Goal: Transaction & Acquisition: Obtain resource

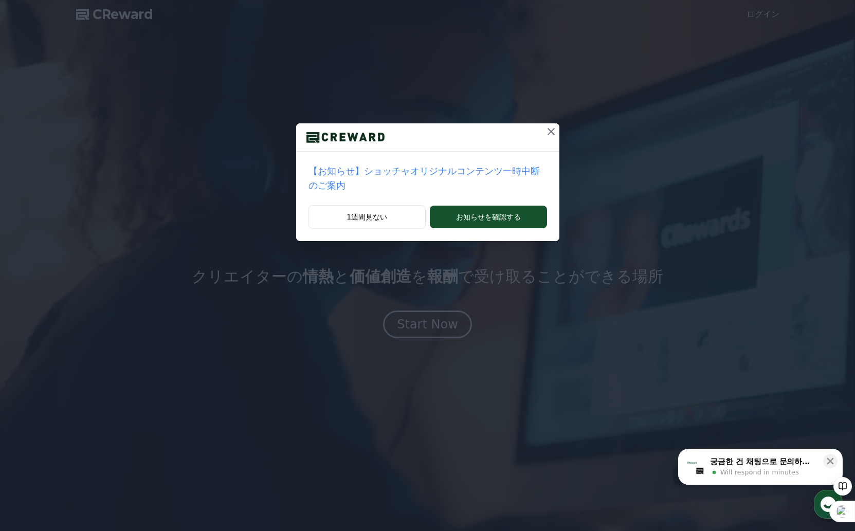
click at [549, 134] on icon at bounding box center [551, 131] width 12 height 12
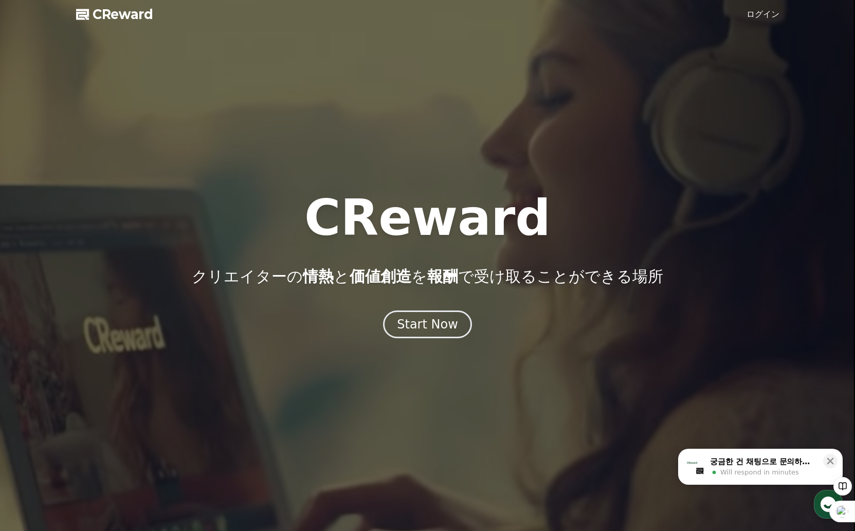
click at [755, 19] on link "ログイン" at bounding box center [763, 14] width 33 height 12
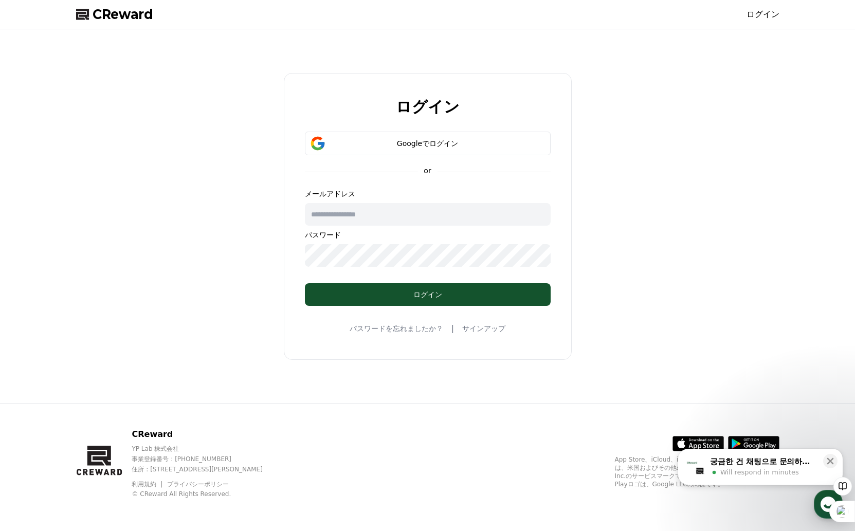
click at [479, 334] on div "パスワードを忘れましたか？ | サインアップ" at bounding box center [428, 328] width 156 height 12
click at [480, 329] on link "サインアップ" at bounding box center [483, 328] width 43 height 10
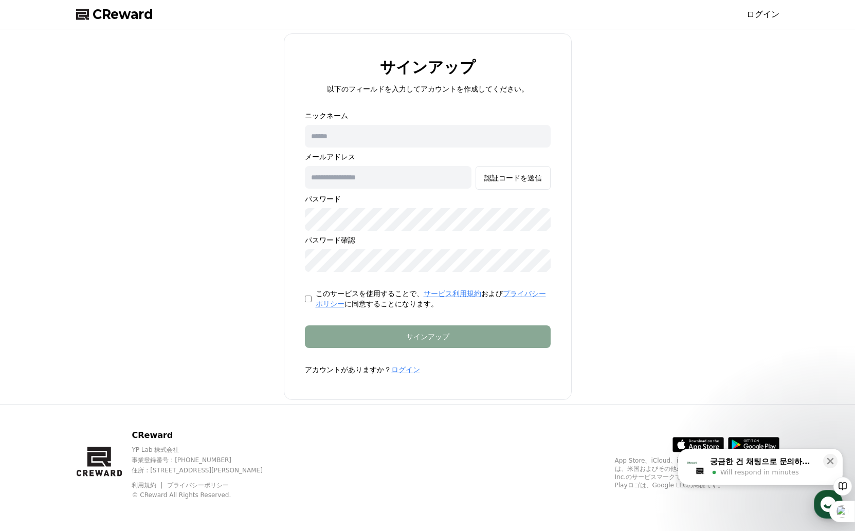
click at [379, 138] on input "text" at bounding box center [428, 136] width 246 height 23
type input "****"
click at [371, 182] on input "text" at bounding box center [388, 177] width 167 height 23
type input "**********"
drag, startPoint x: 402, startPoint y: 177, endPoint x: 313, endPoint y: 165, distance: 90.2
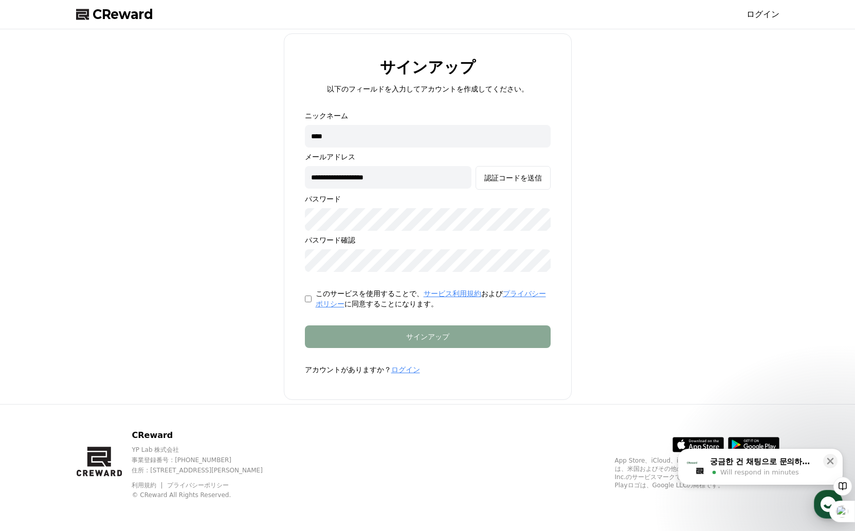
click at [313, 165] on div "**********" at bounding box center [428, 191] width 246 height 161
click at [501, 390] on div "**********" at bounding box center [428, 216] width 288 height 367
click at [505, 185] on button "認証コードを送信" at bounding box center [513, 178] width 75 height 24
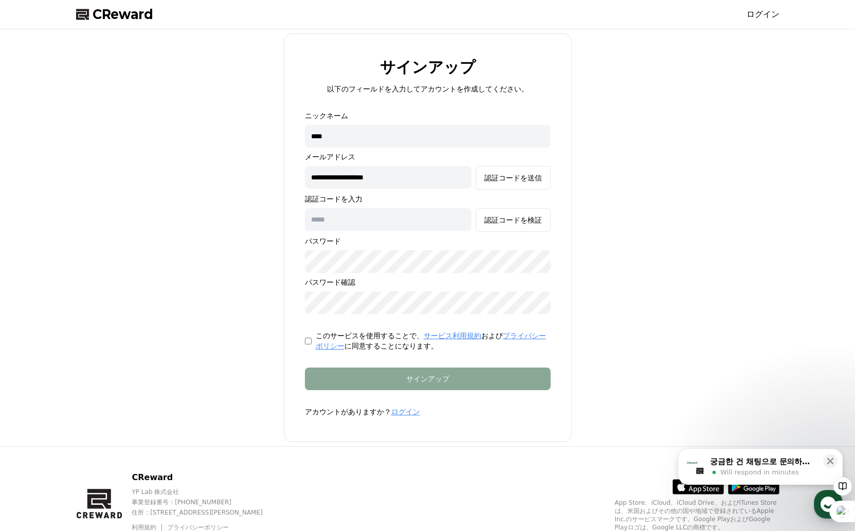
click at [380, 226] on input "text" at bounding box center [388, 219] width 167 height 23
paste input "******"
type input "******"
click at [646, 272] on div "**********" at bounding box center [428, 237] width 712 height 409
click at [358, 137] on input "****" at bounding box center [428, 136] width 246 height 23
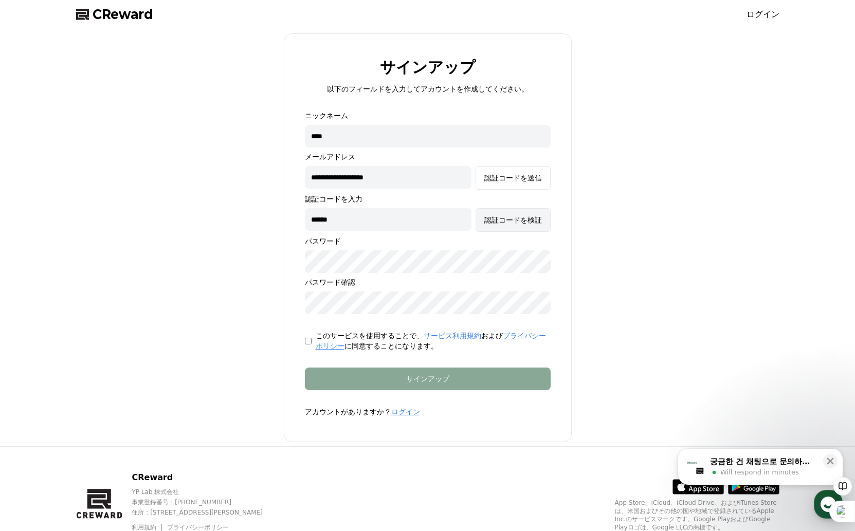
click at [525, 222] on div "認証コードを検証" at bounding box center [513, 220] width 58 height 10
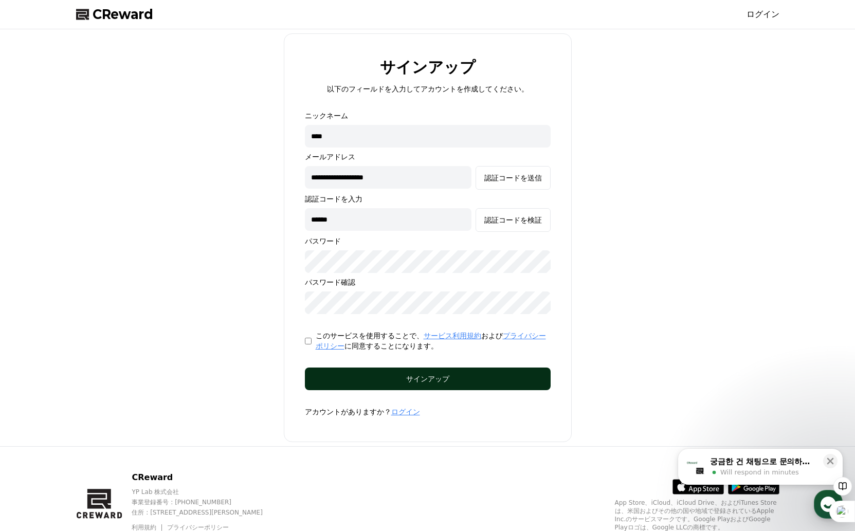
click at [457, 376] on div "サインアップ" at bounding box center [427, 379] width 205 height 10
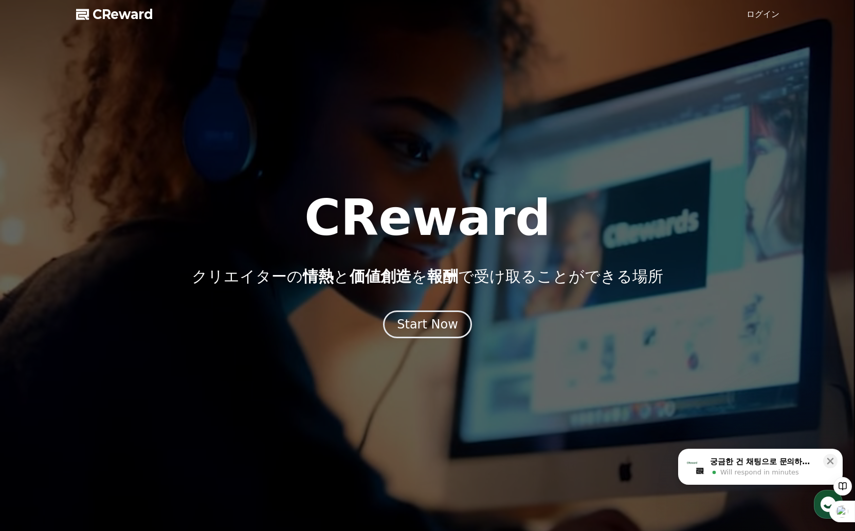
click at [769, 14] on link "ログイン" at bounding box center [763, 14] width 33 height 12
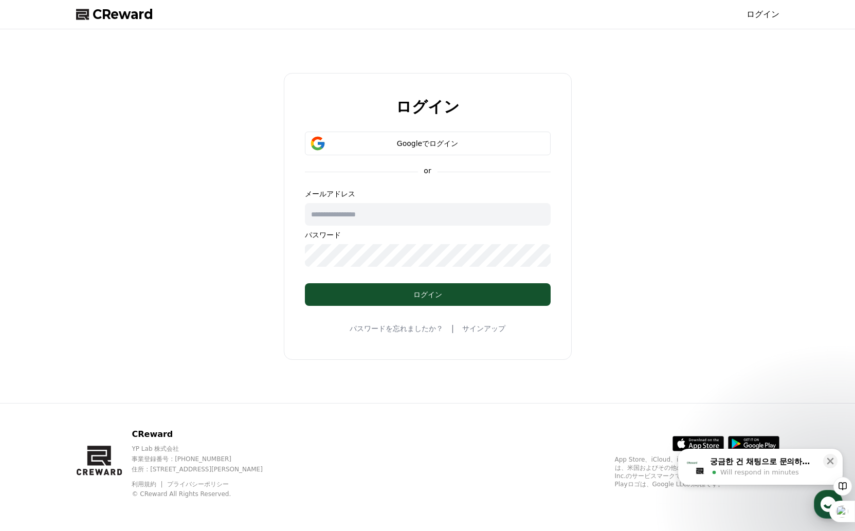
click at [357, 219] on input "text" at bounding box center [428, 214] width 246 height 23
type input "**********"
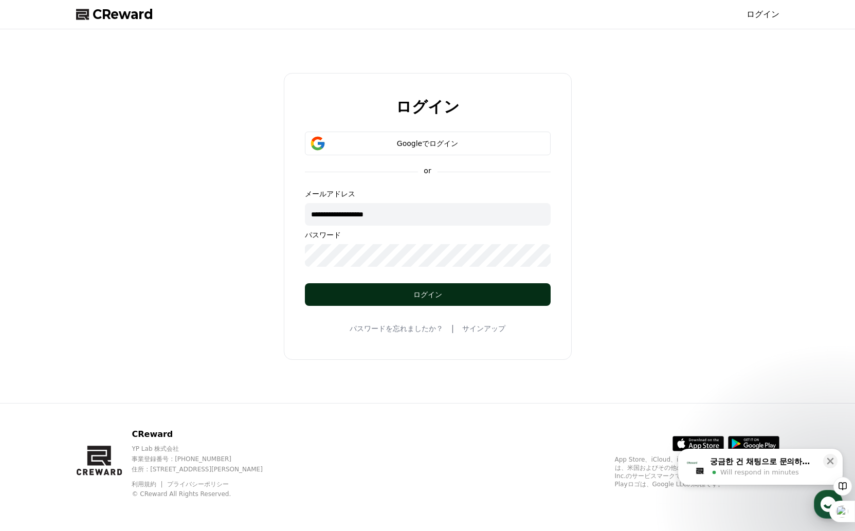
click at [532, 296] on button "ログイン" at bounding box center [428, 294] width 246 height 23
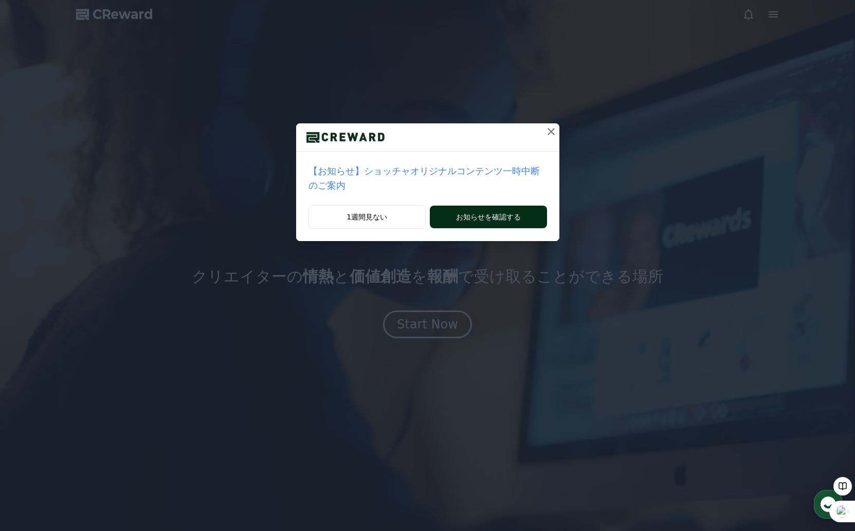
click at [468, 213] on button "お知らせを確認する" at bounding box center [488, 217] width 117 height 23
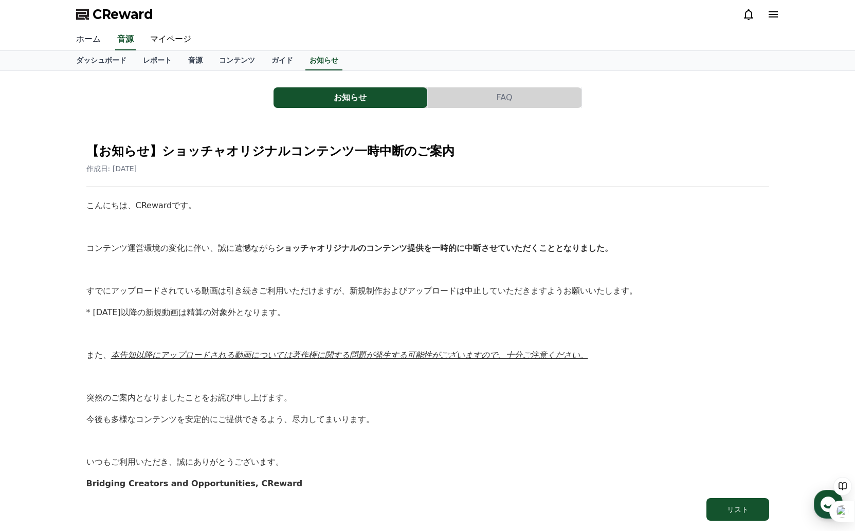
click at [90, 40] on link "ホーム" at bounding box center [88, 40] width 41 height 22
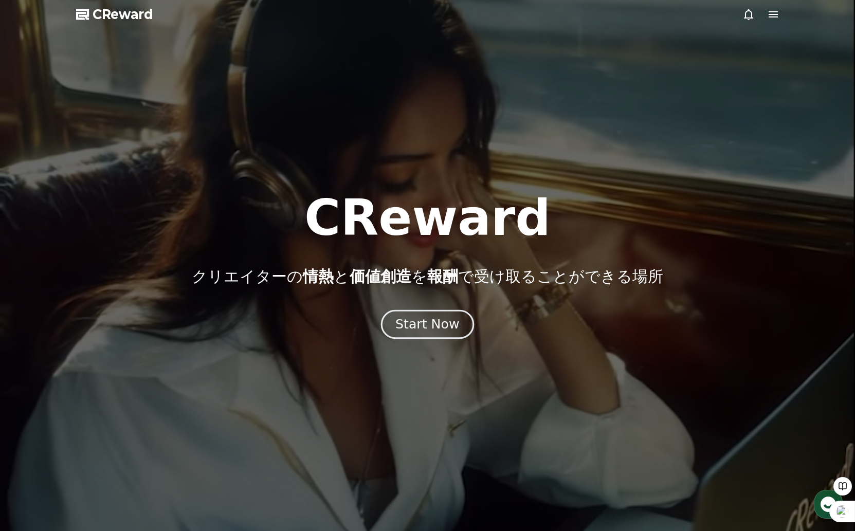
click at [415, 329] on div "Start Now" at bounding box center [427, 324] width 64 height 17
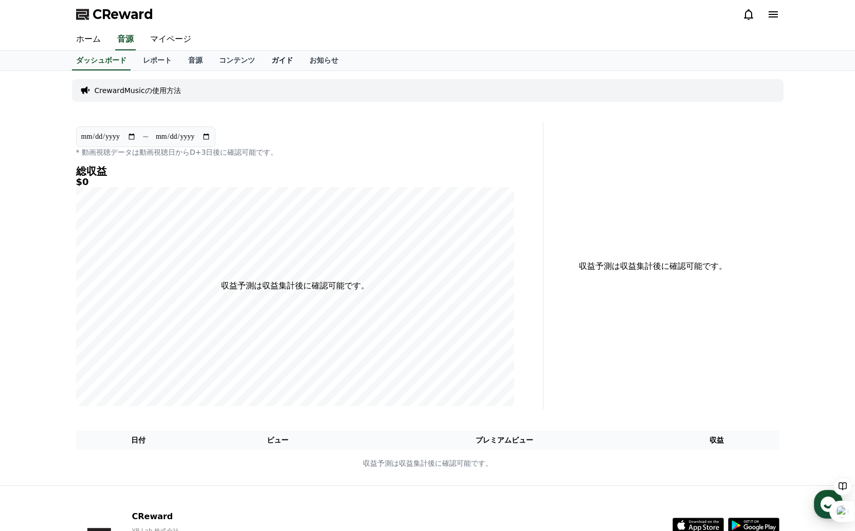
click at [293, 60] on link "ガイド" at bounding box center [282, 61] width 38 height 20
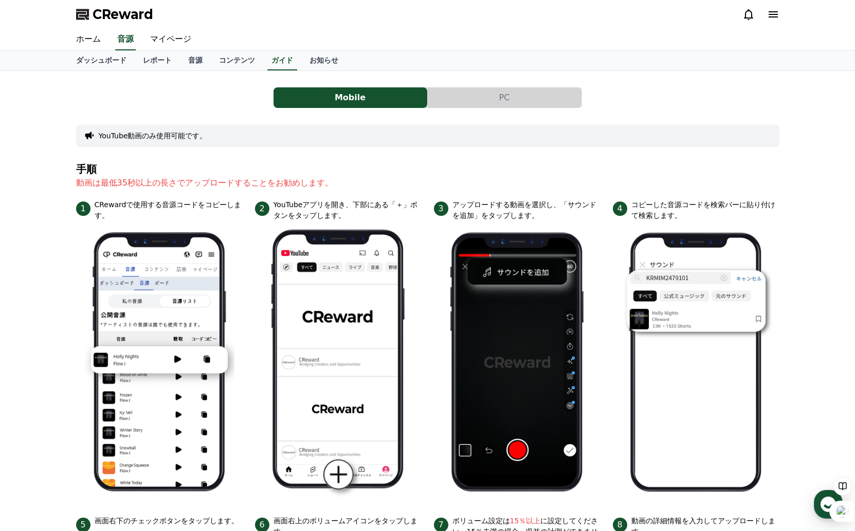
click at [466, 105] on button "PC" at bounding box center [505, 97] width 154 height 21
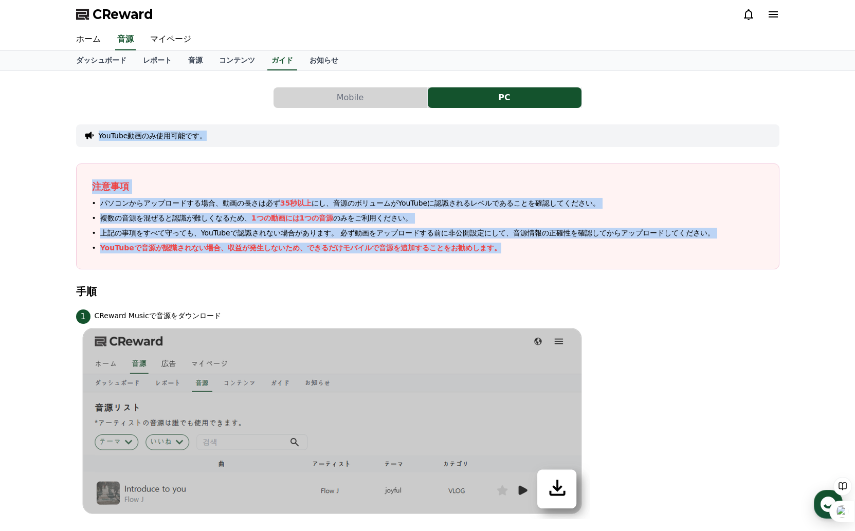
drag, startPoint x: 80, startPoint y: 136, endPoint x: 520, endPoint y: 253, distance: 454.8
copy div "YouTube動画のみ使用可能です。 注意事項 パソコンからアップロードする場合、動画の長さは必ず 35秒以上 にし、音源のボリュームがYouTubeに認識さ…"
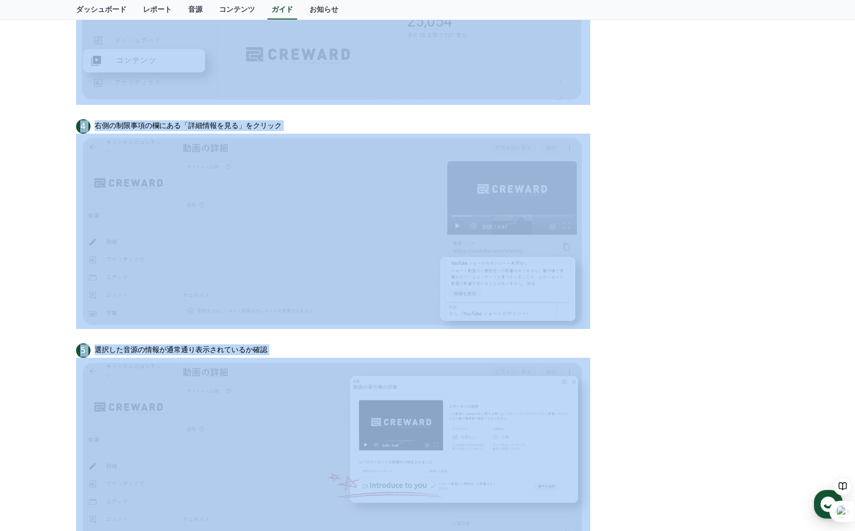
scroll to position [887, 0]
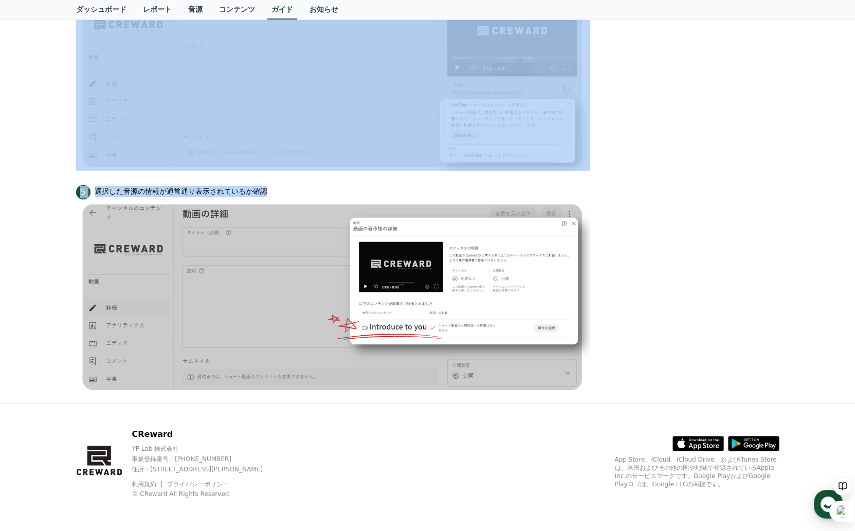
drag, startPoint x: 72, startPoint y: 192, endPoint x: 301, endPoint y: 189, distance: 228.8
copy div "手順 1 CReward Musicで音源をダウンロード 2 動画制作の際、音源を挿入（YouTubeが認識できるように音源のボリュームを大きく設定して挿入）…"
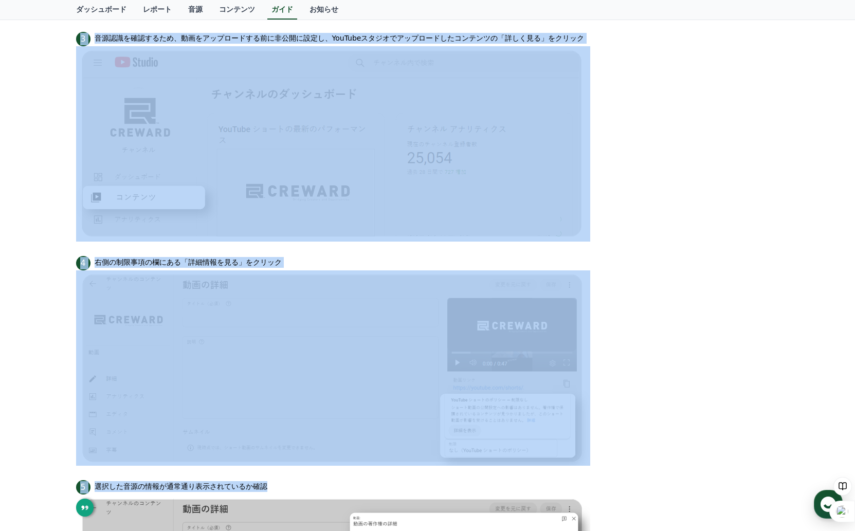
click at [702, 229] on li "3 音源認識を確認するため、動画をアップロードする前に非公開に設定し、YouTubeスタジオでアップロードしたコンテンツの「詳しく見る」をクリック" at bounding box center [427, 136] width 703 height 212
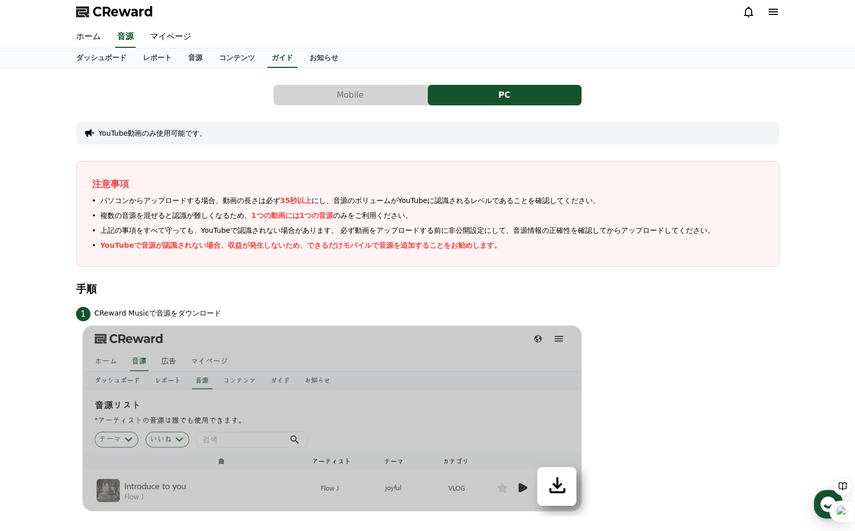
scroll to position [0, 0]
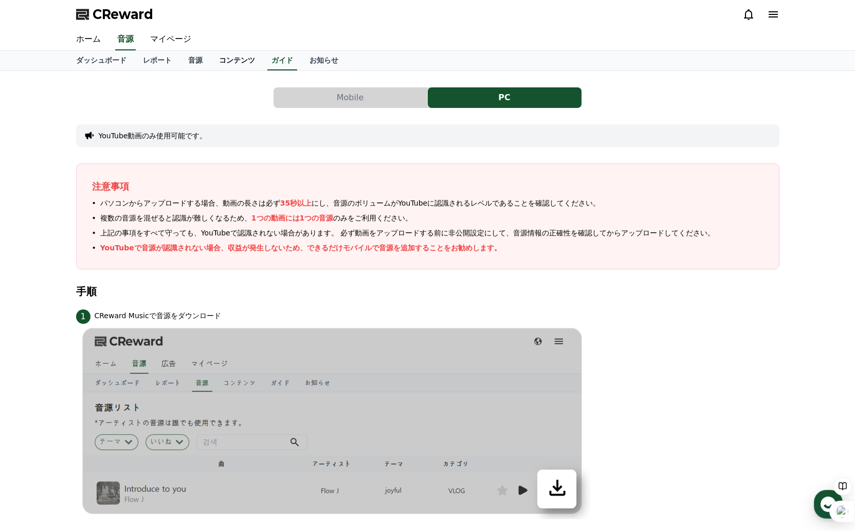
click at [246, 63] on link "コンテンツ" at bounding box center [237, 61] width 52 height 20
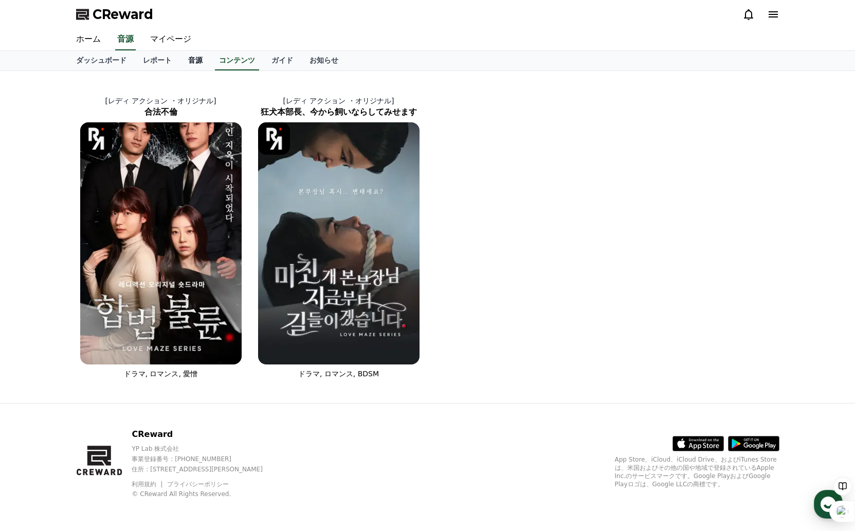
click at [198, 62] on link "音源" at bounding box center [195, 61] width 31 height 20
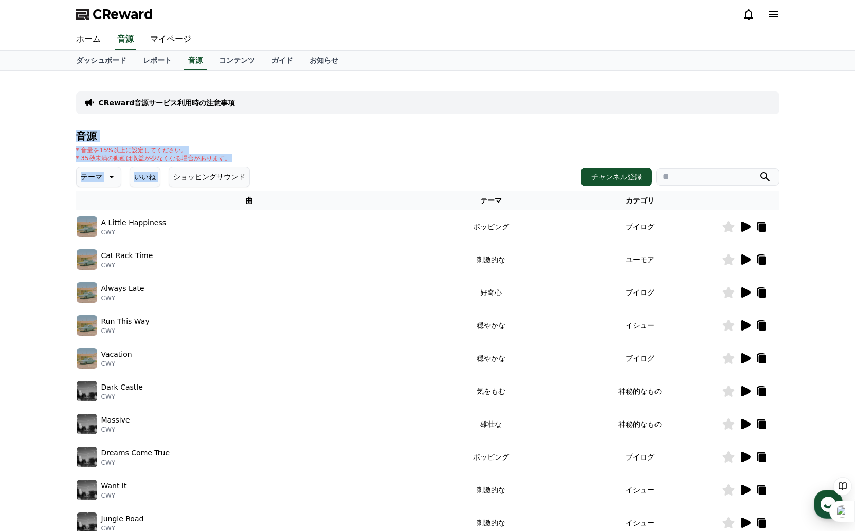
drag, startPoint x: 73, startPoint y: 136, endPoint x: 251, endPoint y: 162, distance: 180.4
click at [251, 162] on div "CReward音源サービス利用時の注意事項 音源 * 音量を15%以上に設定してください。 * 35秒未満の動画は収益が少なくなる場合があります。 テーマ い…" at bounding box center [428, 319] width 712 height 489
copy div "音源 * 音量を15%以上に設定してください。 * 35秒未満の動画は収益が少なくなる場合があります。 テーマ いいね"
click at [198, 104] on p "CReward音源サービス利用時の注意事項" at bounding box center [167, 103] width 137 height 10
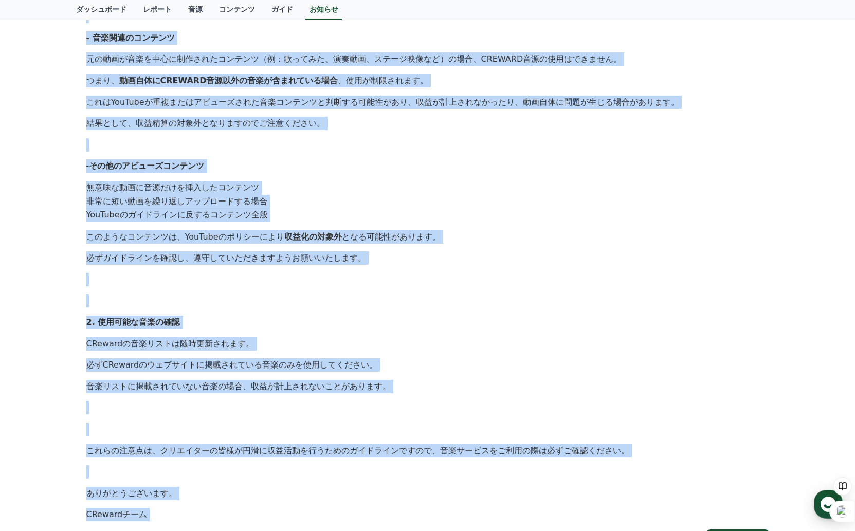
scroll to position [505, 0]
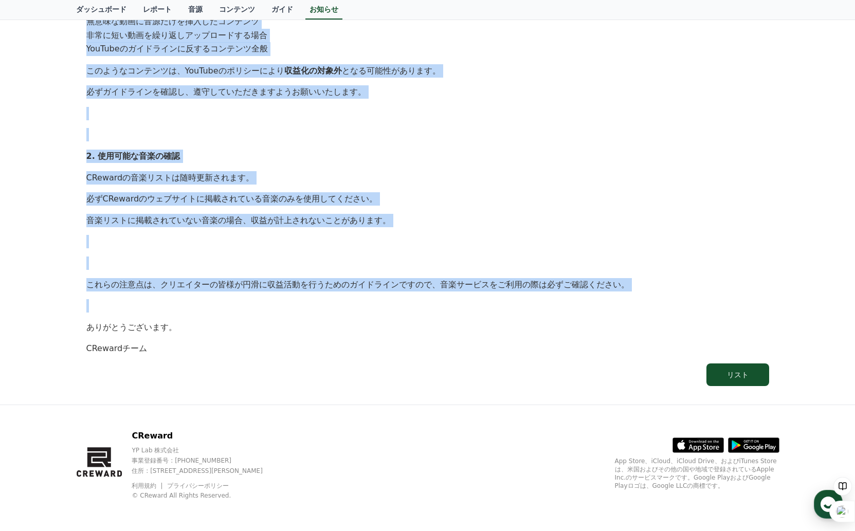
drag, startPoint x: 64, startPoint y: 148, endPoint x: 322, endPoint y: 294, distance: 297.0
copy div "[lo] IPsumdo sitametconsect adi: 4817-09-98 elits、DOeiusmod。 TEmporincididuntut…"
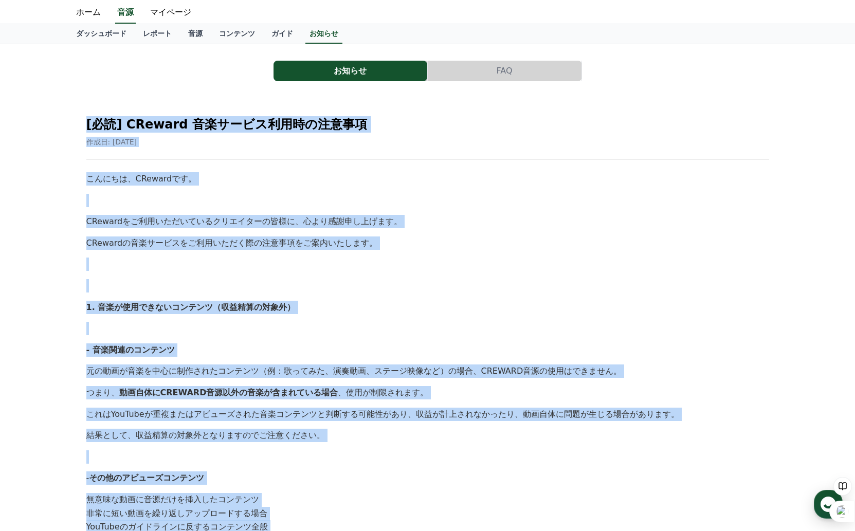
scroll to position [0, 0]
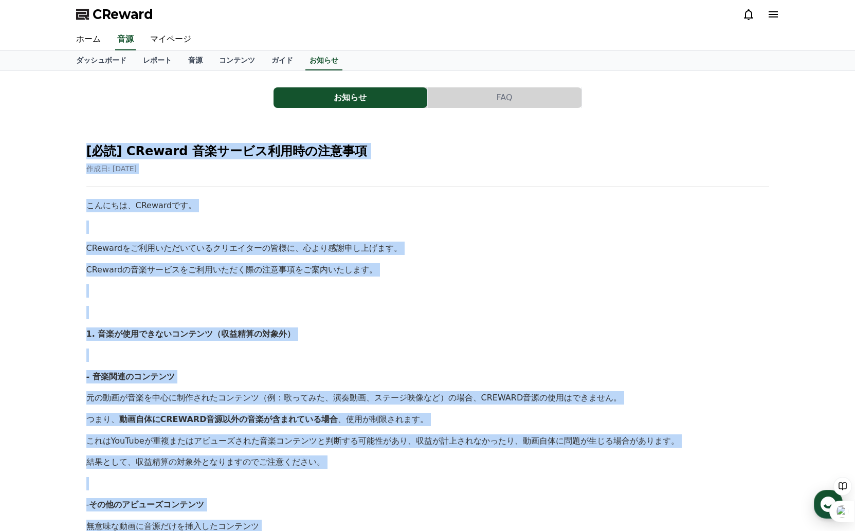
click at [119, 15] on span "CReward" at bounding box center [123, 14] width 61 height 16
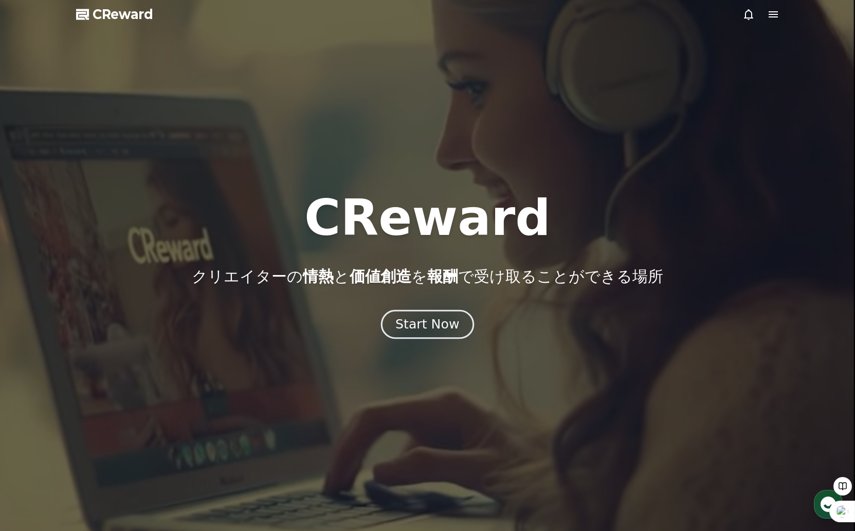
click at [425, 333] on button "Start Now" at bounding box center [427, 324] width 93 height 29
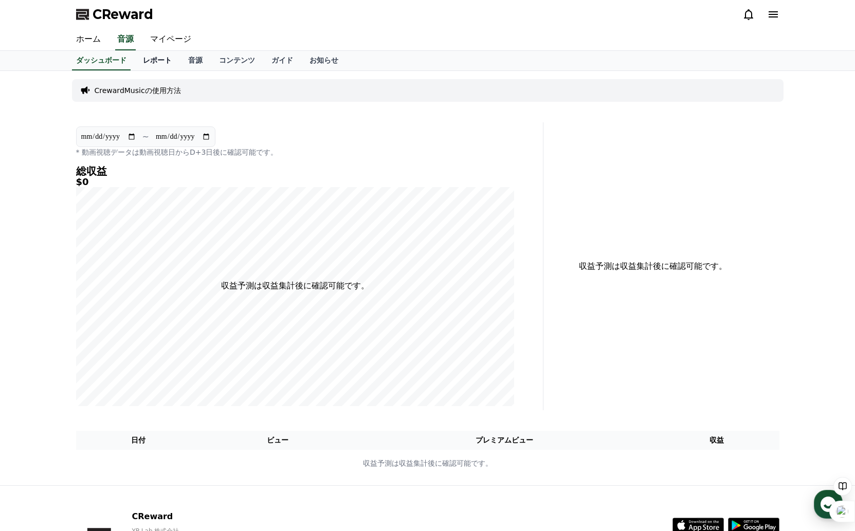
click at [172, 57] on link "レポート" at bounding box center [157, 61] width 45 height 20
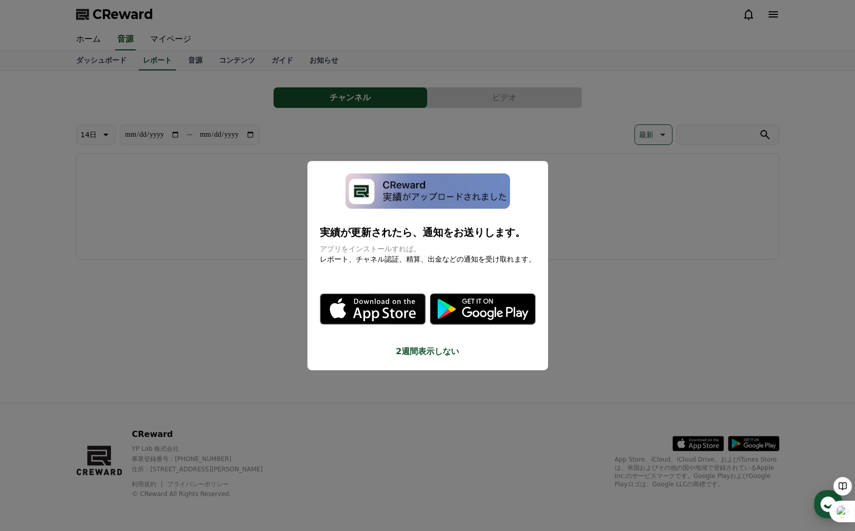
click at [454, 348] on button "2週間表示しない" at bounding box center [428, 352] width 216 height 12
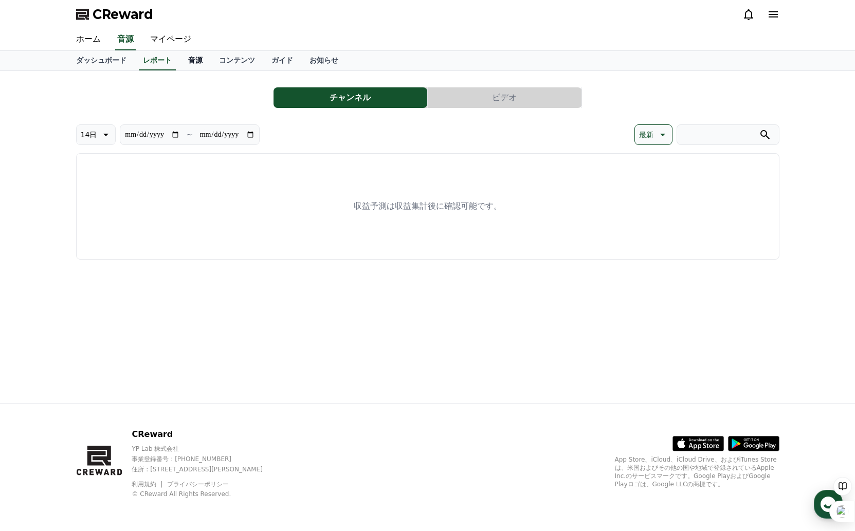
click at [196, 56] on link "音源" at bounding box center [195, 61] width 31 height 20
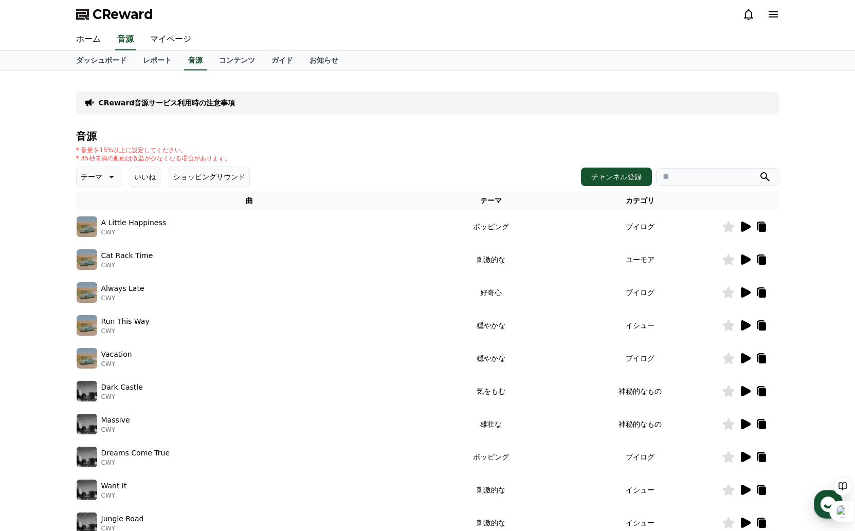
click at [741, 229] on icon at bounding box center [746, 227] width 10 height 10
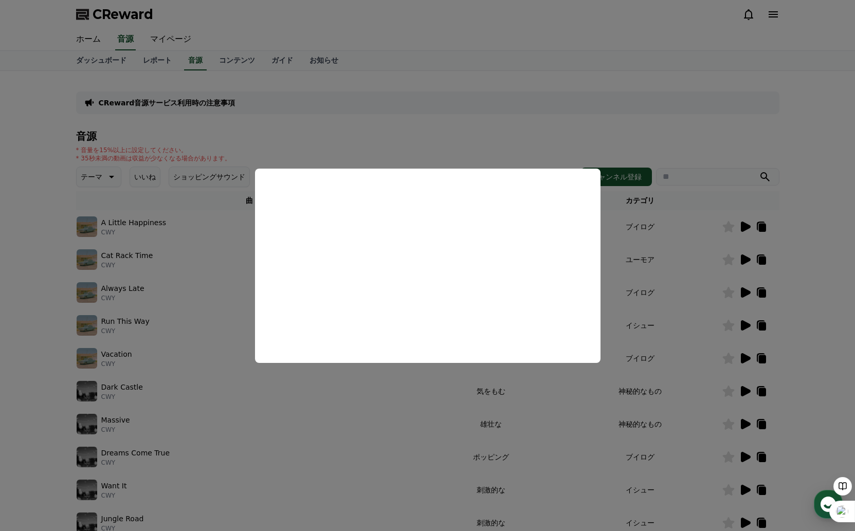
click at [715, 125] on button "close modal" at bounding box center [427, 265] width 855 height 531
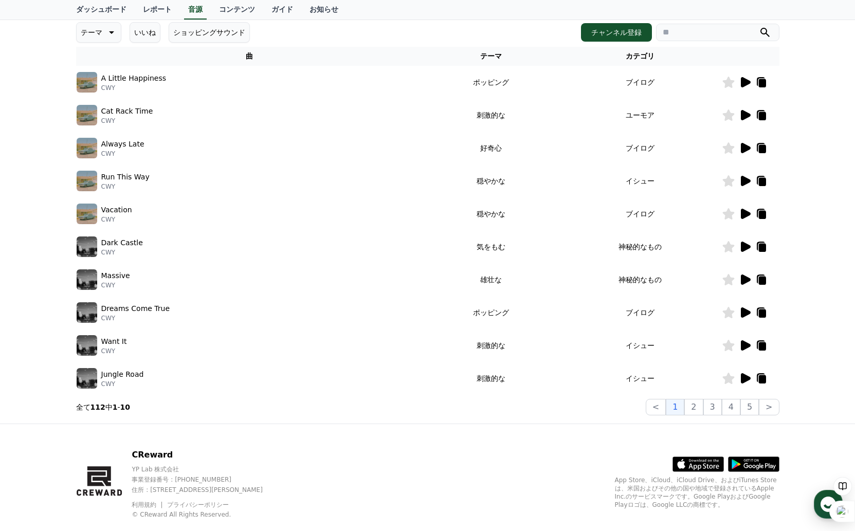
scroll to position [165, 0]
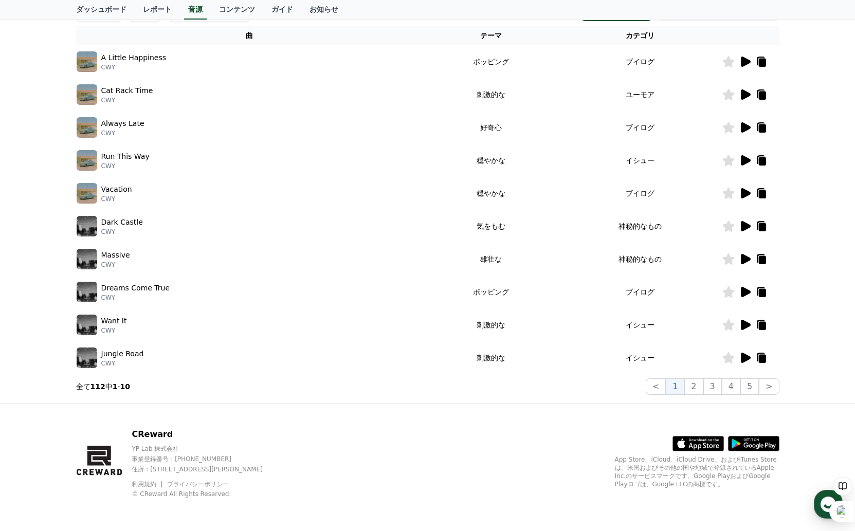
click at [741, 360] on icon at bounding box center [746, 358] width 10 height 10
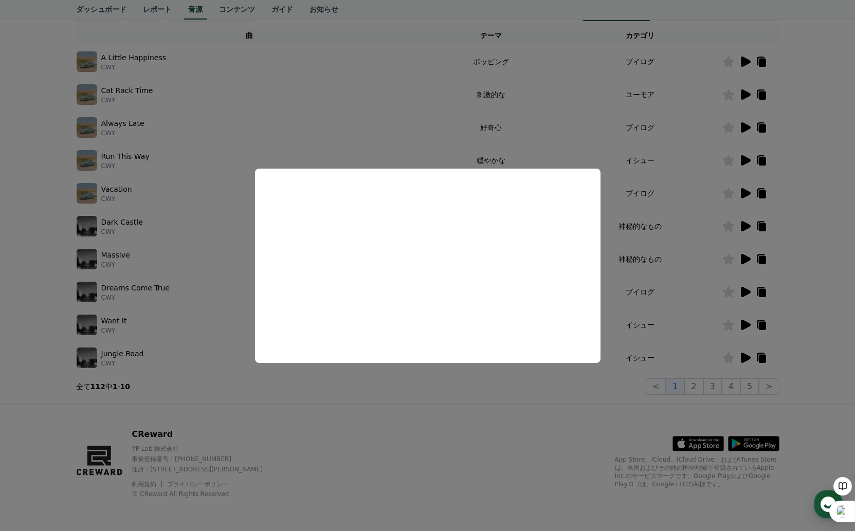
click at [310, 122] on button "close modal" at bounding box center [427, 265] width 855 height 531
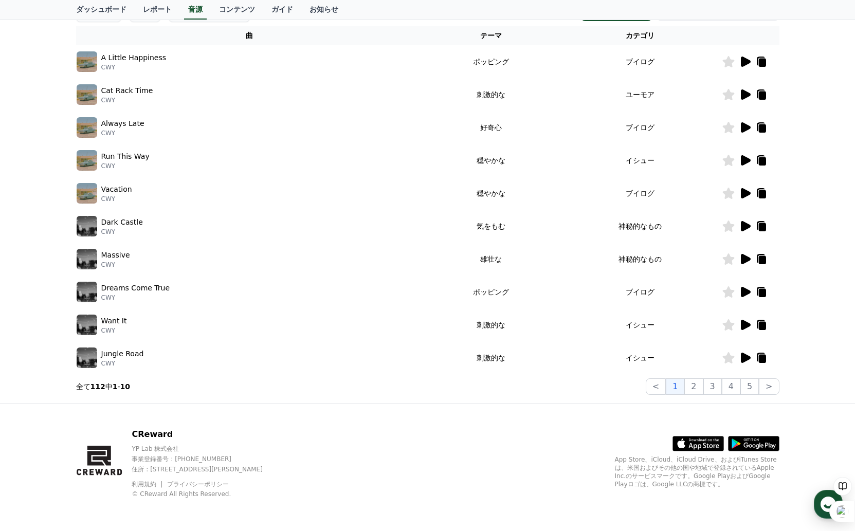
click at [106, 256] on p "Massive" at bounding box center [115, 255] width 29 height 11
click at [750, 258] on icon at bounding box center [745, 259] width 12 height 12
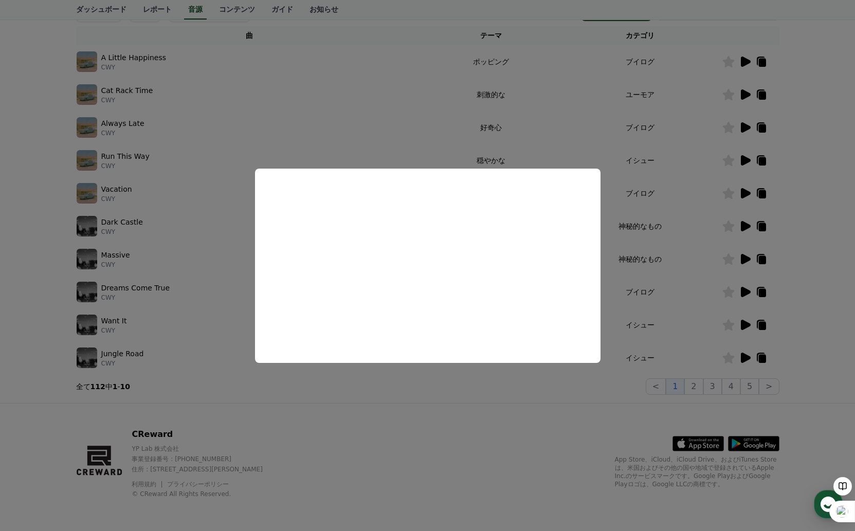
click at [677, 263] on button "close modal" at bounding box center [427, 265] width 855 height 531
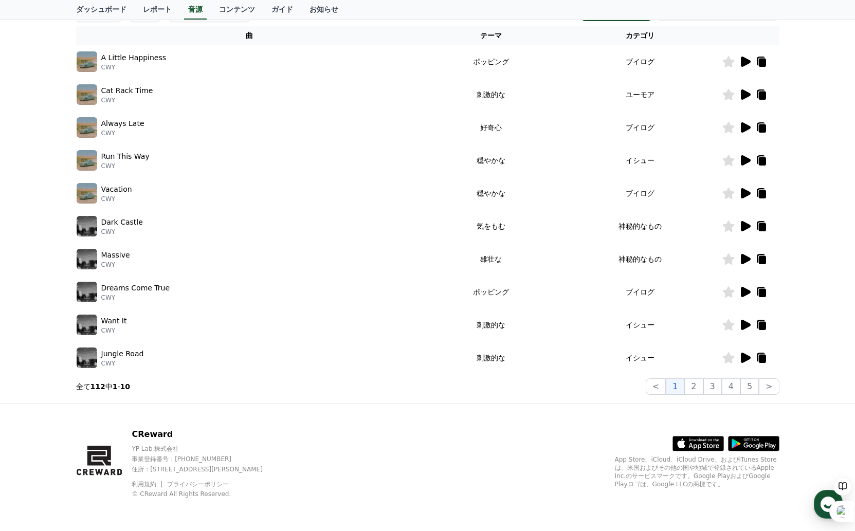
click at [748, 192] on icon at bounding box center [746, 193] width 10 height 10
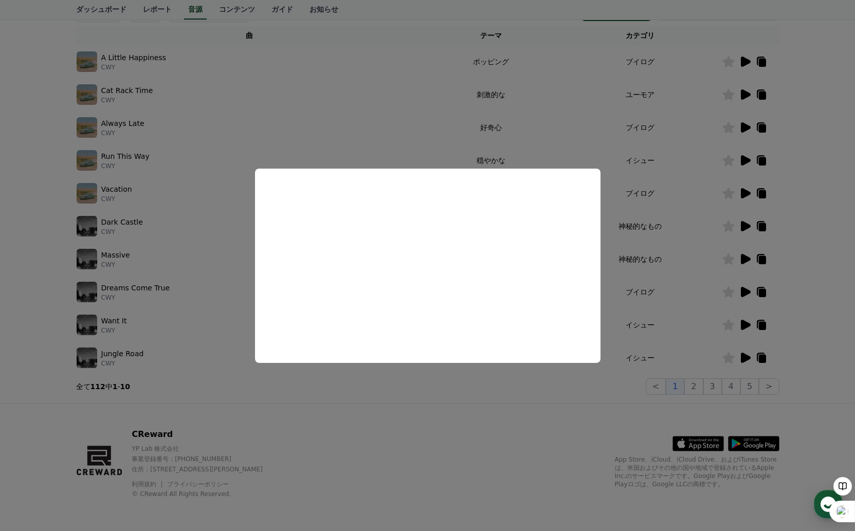
click at [372, 107] on button "close modal" at bounding box center [427, 265] width 855 height 531
